Goal: Book appointment/travel/reservation

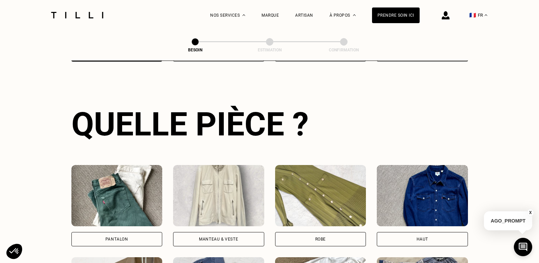
scroll to position [256, 0]
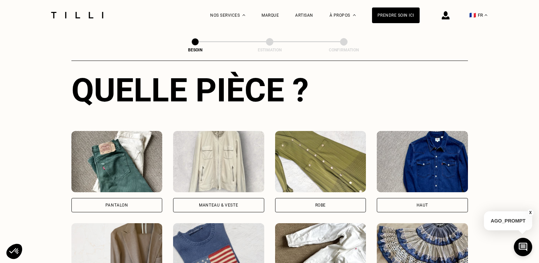
click at [196, 151] on img at bounding box center [218, 161] width 91 height 61
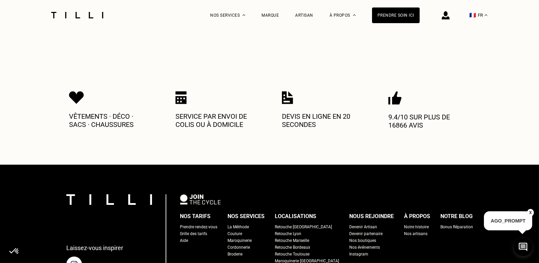
scroll to position [797, 0]
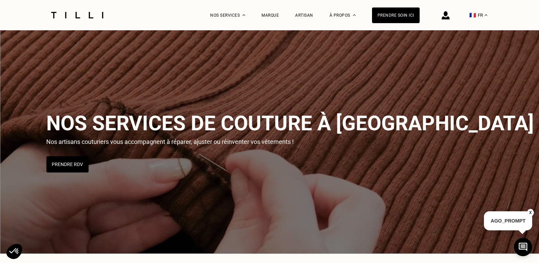
scroll to position [2085, 0]
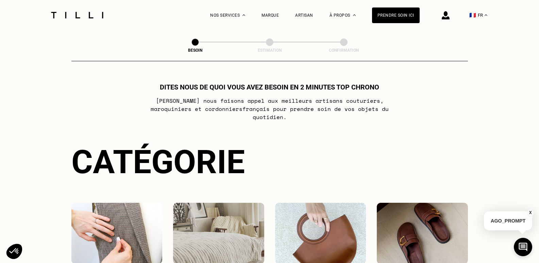
scroll to position [222, 0]
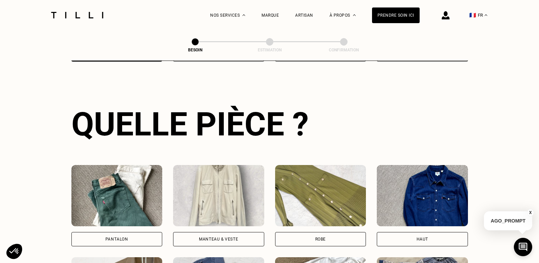
click at [226, 199] on img at bounding box center [218, 195] width 91 height 61
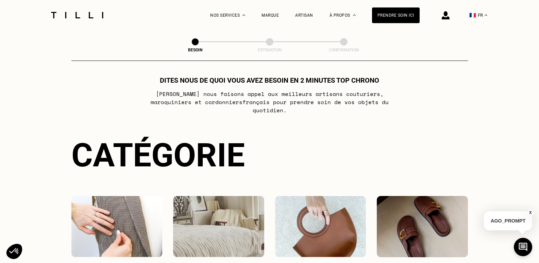
scroll to position [0, 0]
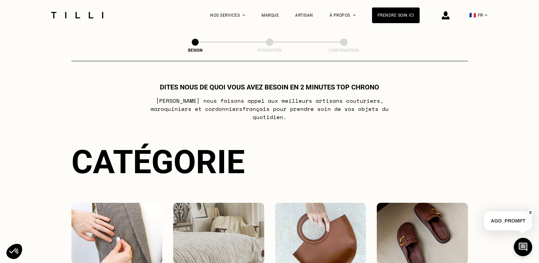
click at [271, 40] on span at bounding box center [269, 41] width 7 height 7
drag, startPoint x: 194, startPoint y: 42, endPoint x: 253, endPoint y: 42, distance: 59.2
click at [253, 42] on div "Besoin Estimation Confirmation" at bounding box center [269, 42] width 198 height 9
click at [404, 14] on div "Prendre soin ici" at bounding box center [396, 15] width 48 height 16
click at [413, 17] on div "Prendre soin ici" at bounding box center [396, 15] width 48 height 16
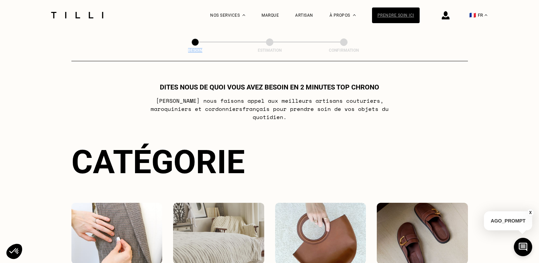
click at [413, 17] on div "Prendre soin ici" at bounding box center [396, 15] width 48 height 16
